Goal: Task Accomplishment & Management: Use online tool/utility

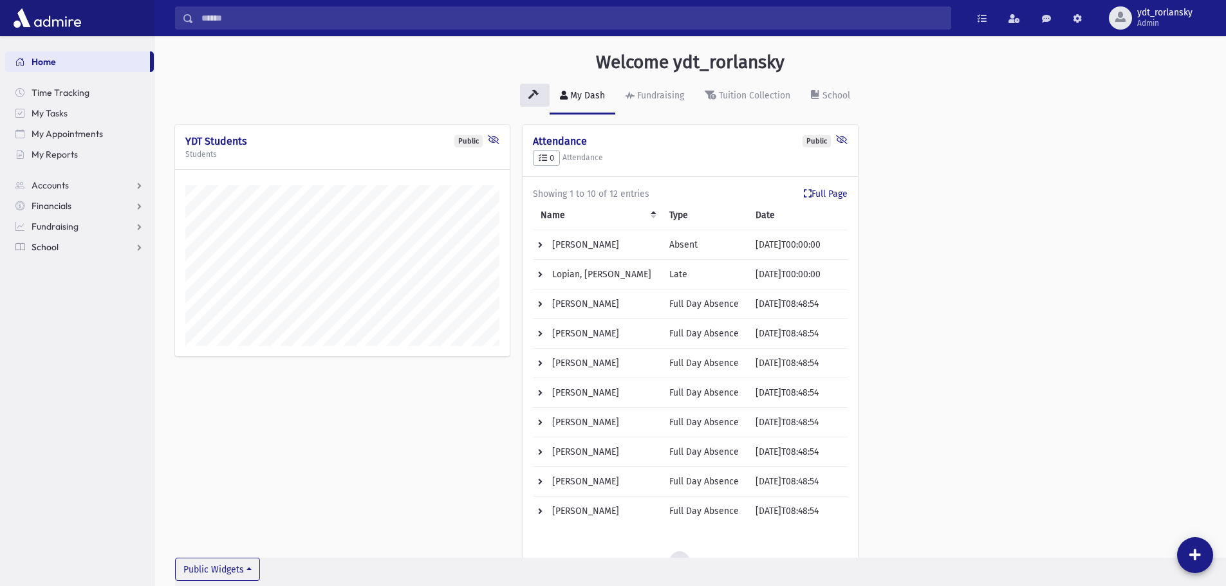
click at [49, 245] on span "School" at bounding box center [45, 247] width 27 height 12
click at [48, 203] on span "Financials" at bounding box center [52, 206] width 40 height 12
click at [64, 266] on span "Accounting" at bounding box center [62, 268] width 46 height 12
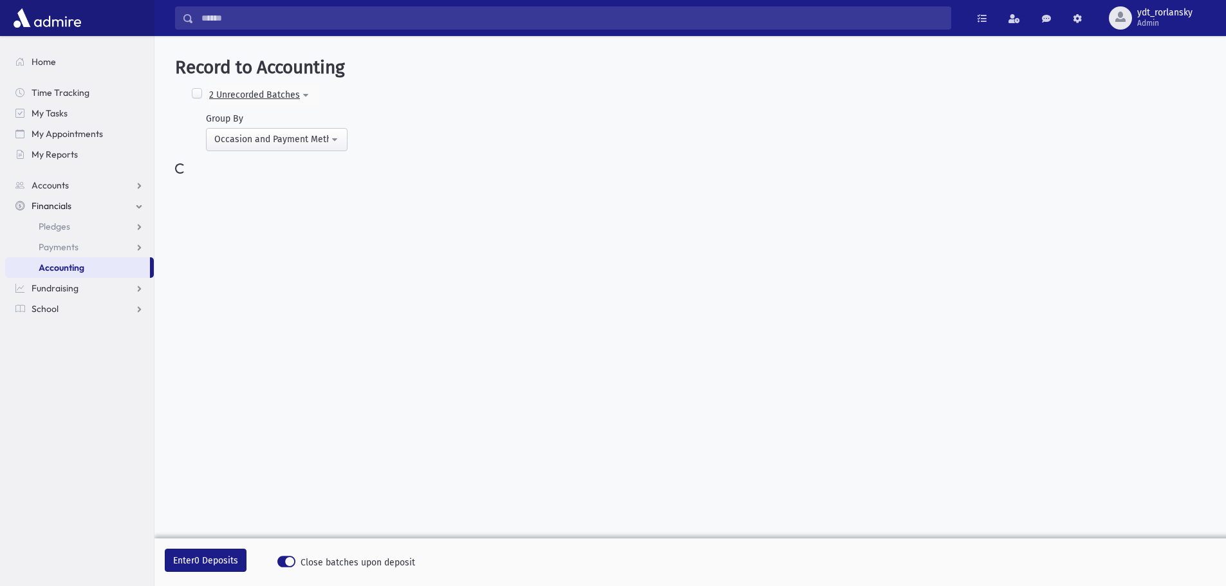
select select "*"
select select
select select "*"
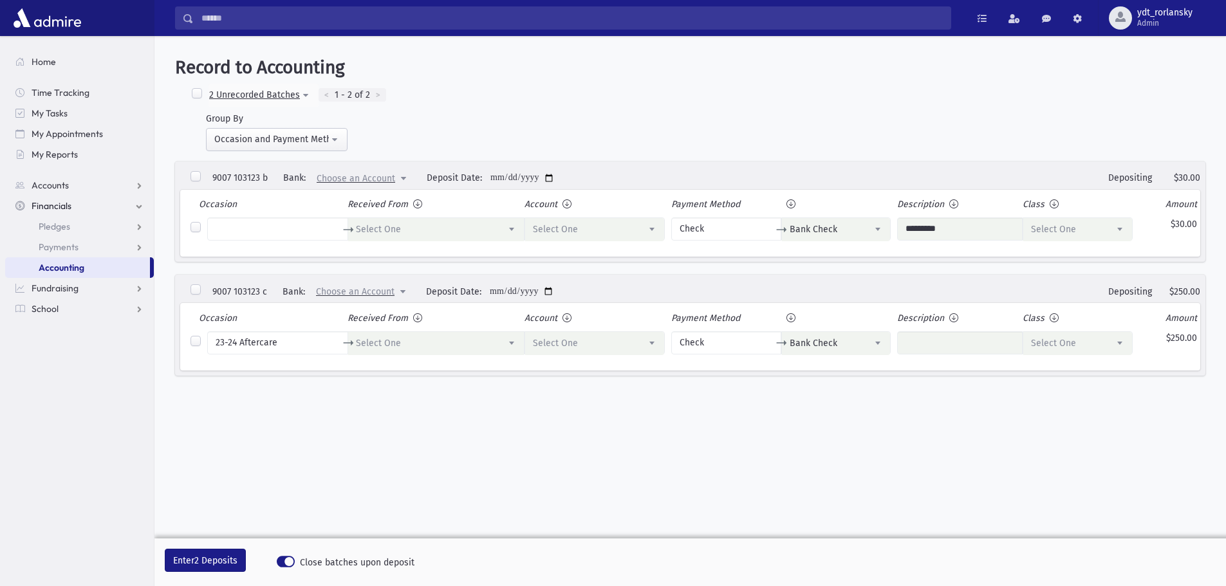
click at [856, 100] on div "**********" at bounding box center [690, 95] width 1030 height 23
